Goal: Task Accomplishment & Management: Use online tool/utility

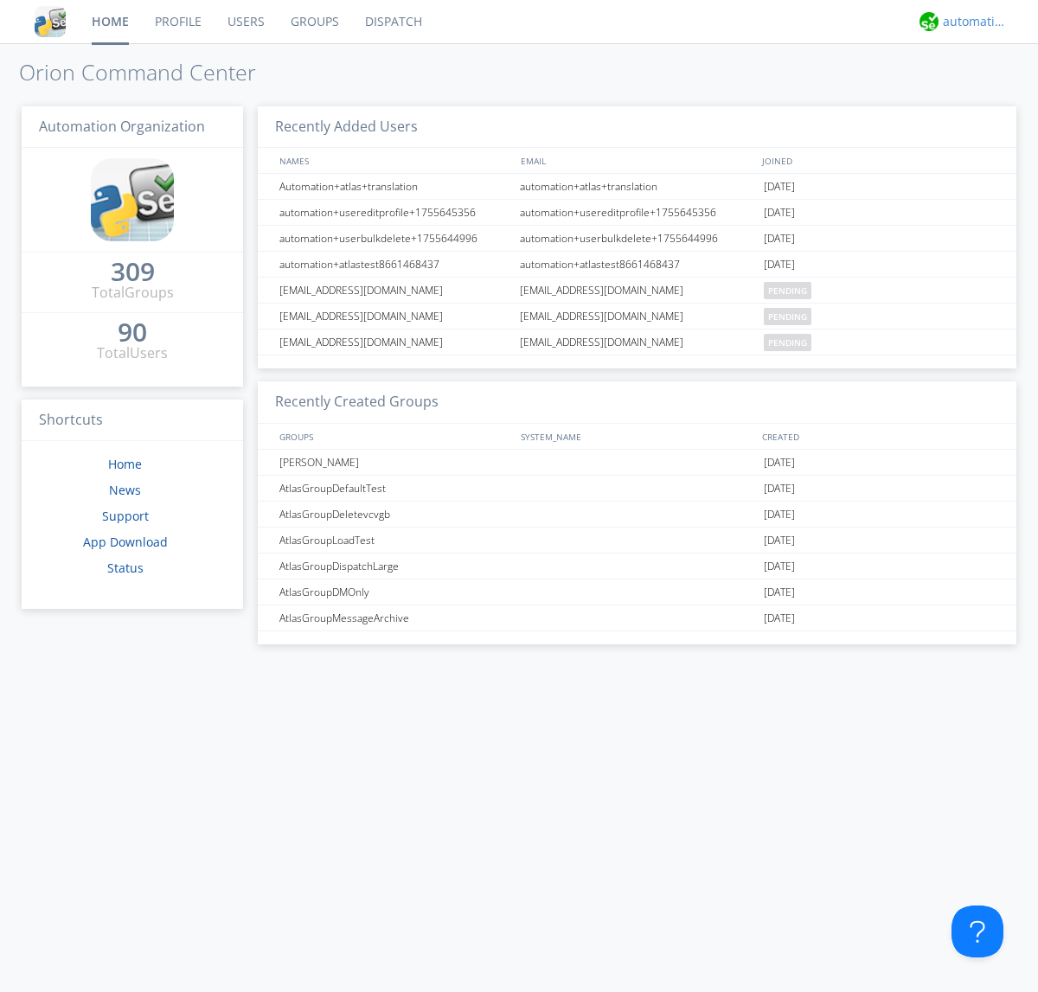
click at [970, 22] on div "automation+atlas" at bounding box center [974, 21] width 65 height 17
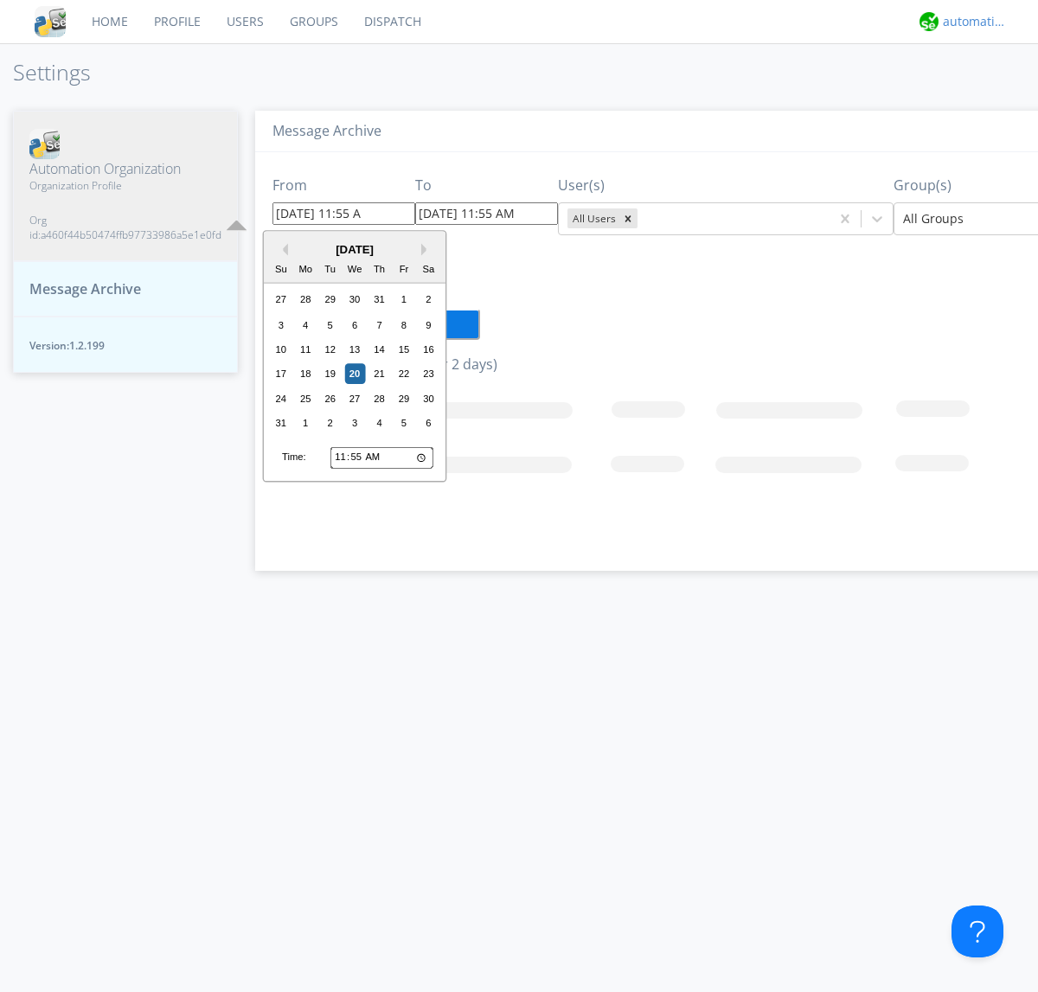
type input "[DATE] 11:55 AM"
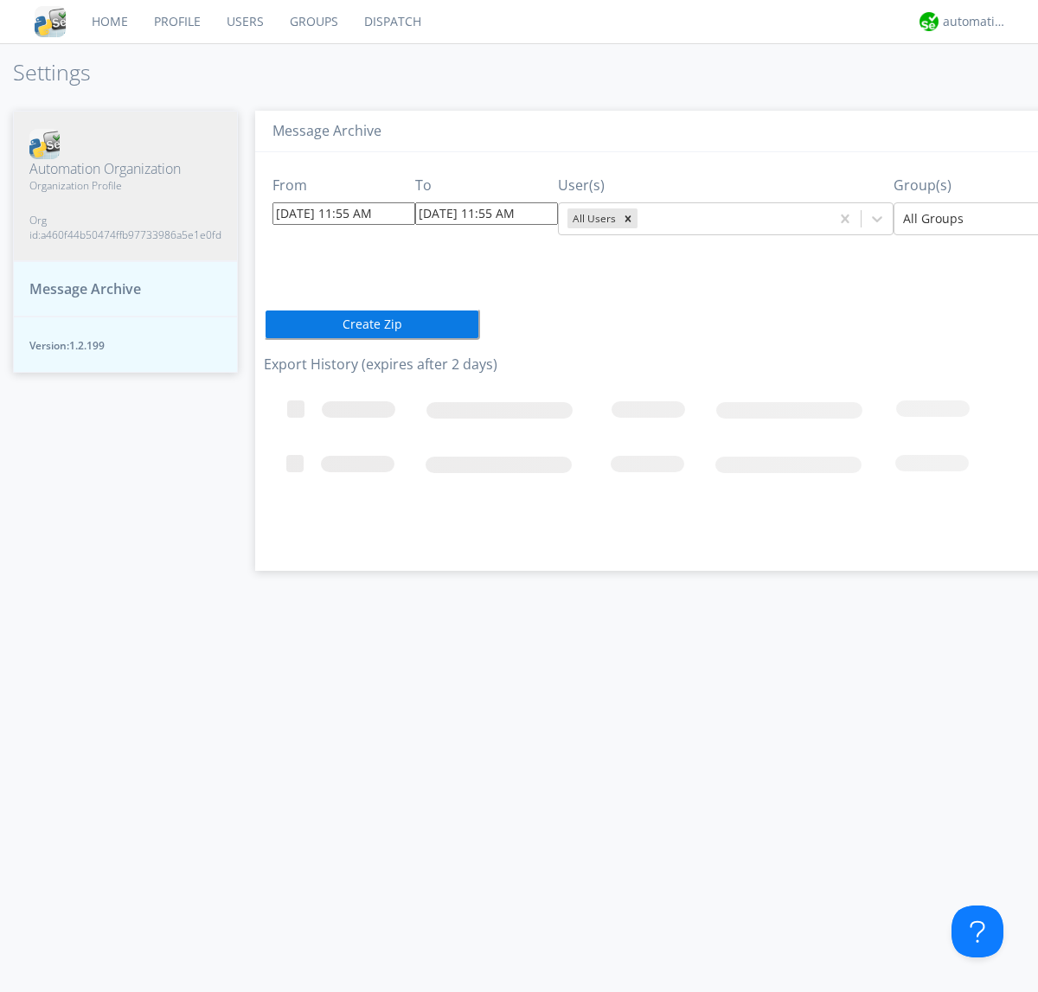
click at [625, 218] on icon "Remove All Users" at bounding box center [628, 218] width 6 height 6
click at [641, 218] on input "text" at bounding box center [642, 218] width 3 height 17
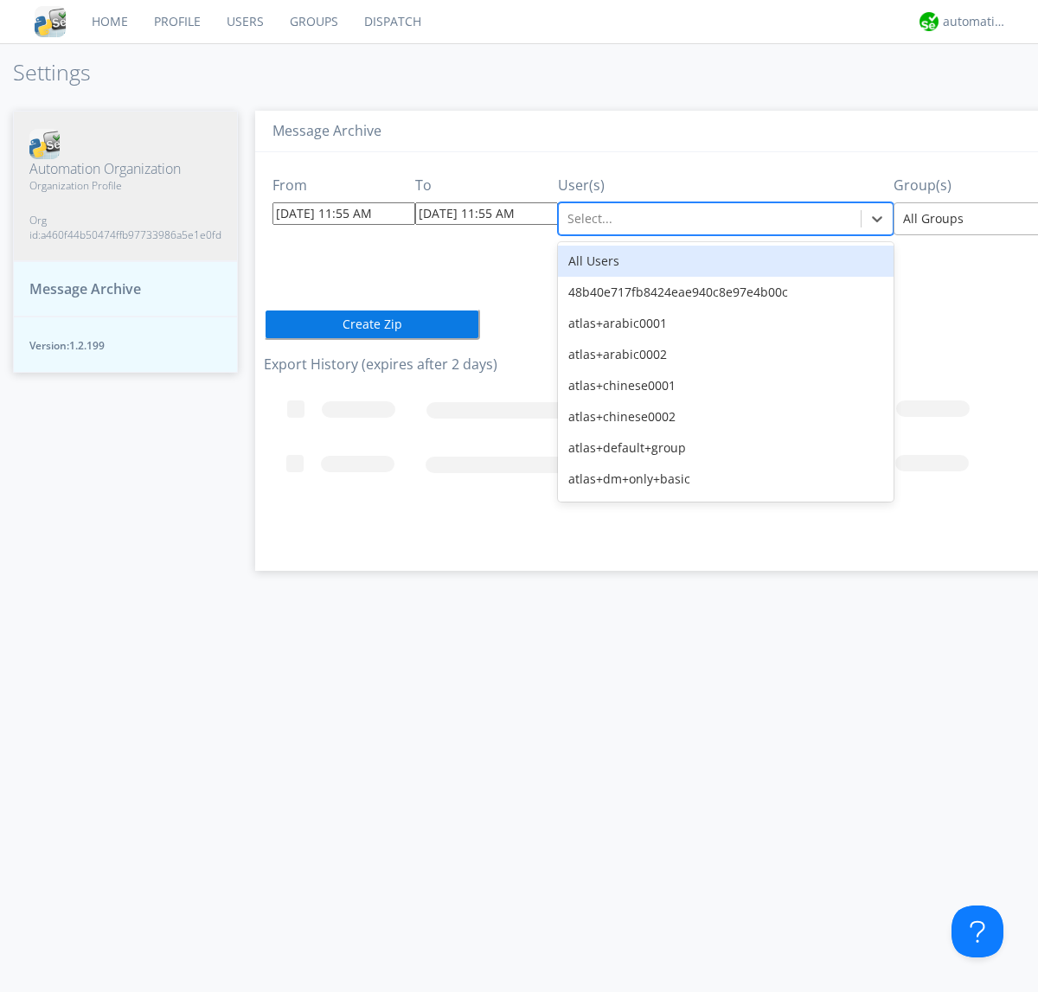
click at [957, 218] on div at bounding box center [1029, 218] width 253 height 21
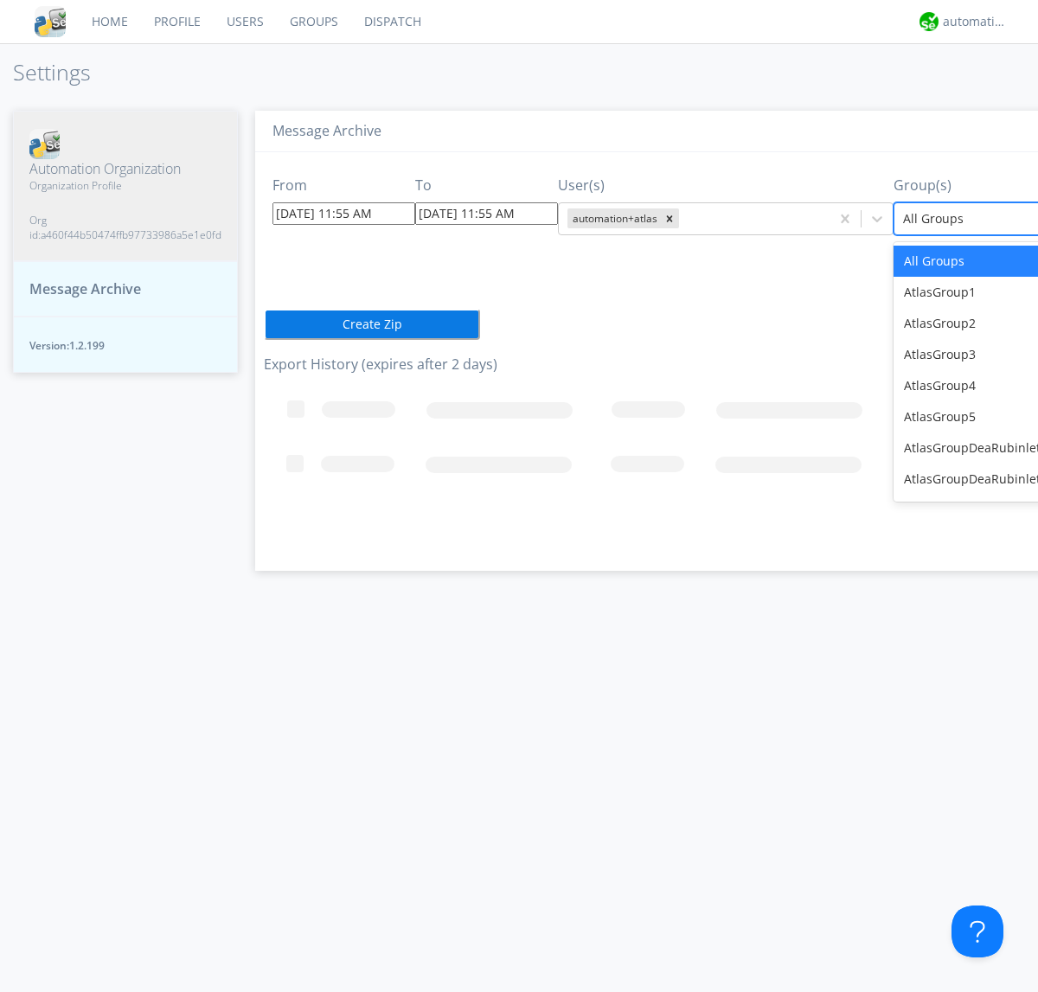
click at [264, 323] on button "Create Zip" at bounding box center [372, 324] width 216 height 31
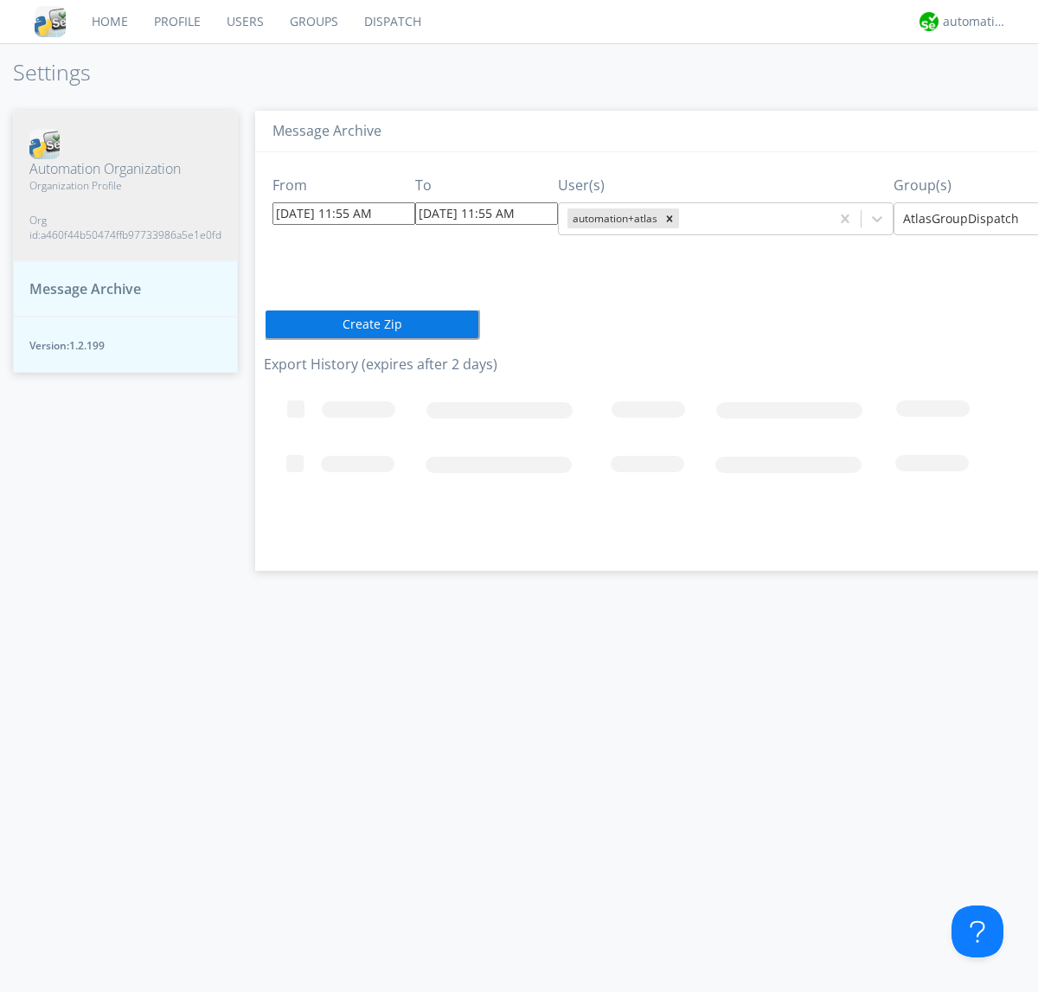
scroll to position [0, 169]
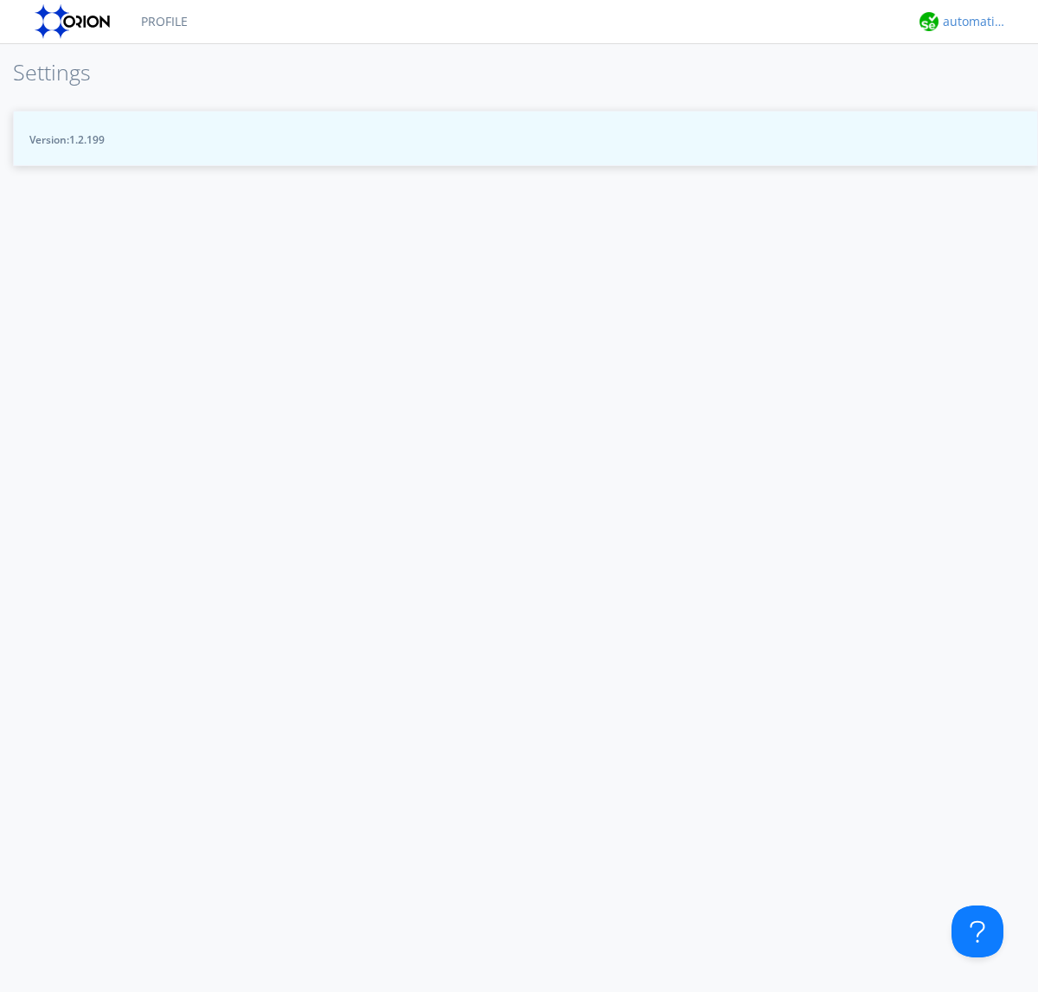
click at [970, 22] on div "automation+atlas" at bounding box center [974, 21] width 65 height 17
